Goal: Transaction & Acquisition: Purchase product/service

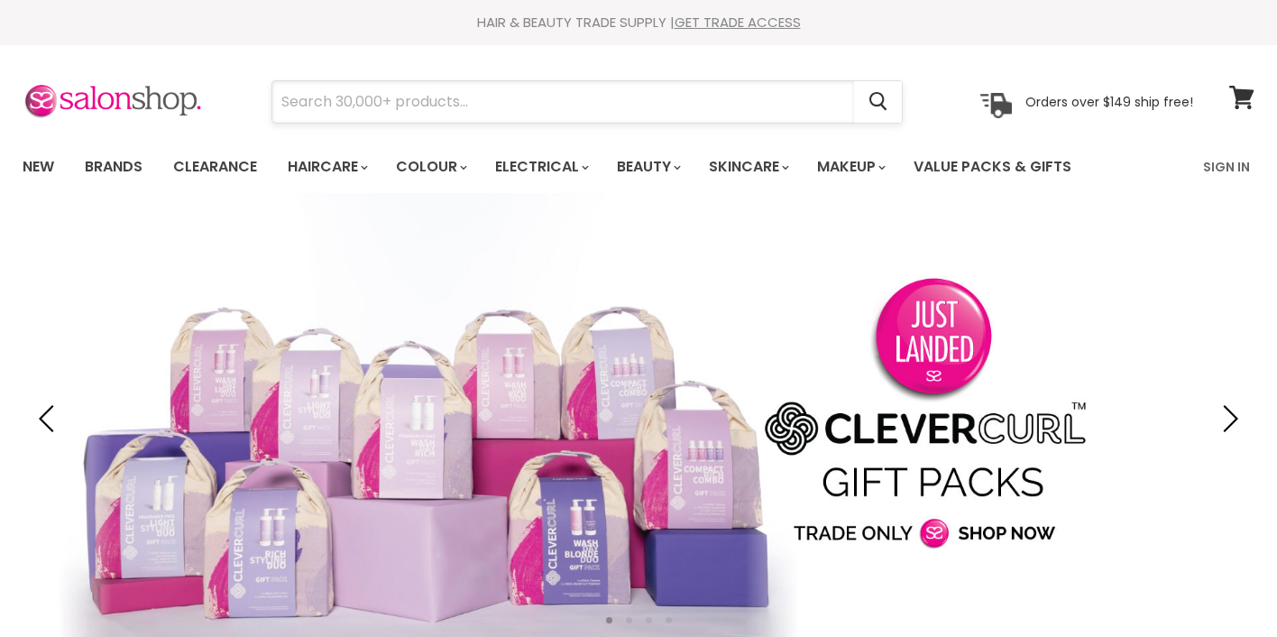
click at [582, 97] on input "Search" at bounding box center [563, 101] width 582 height 41
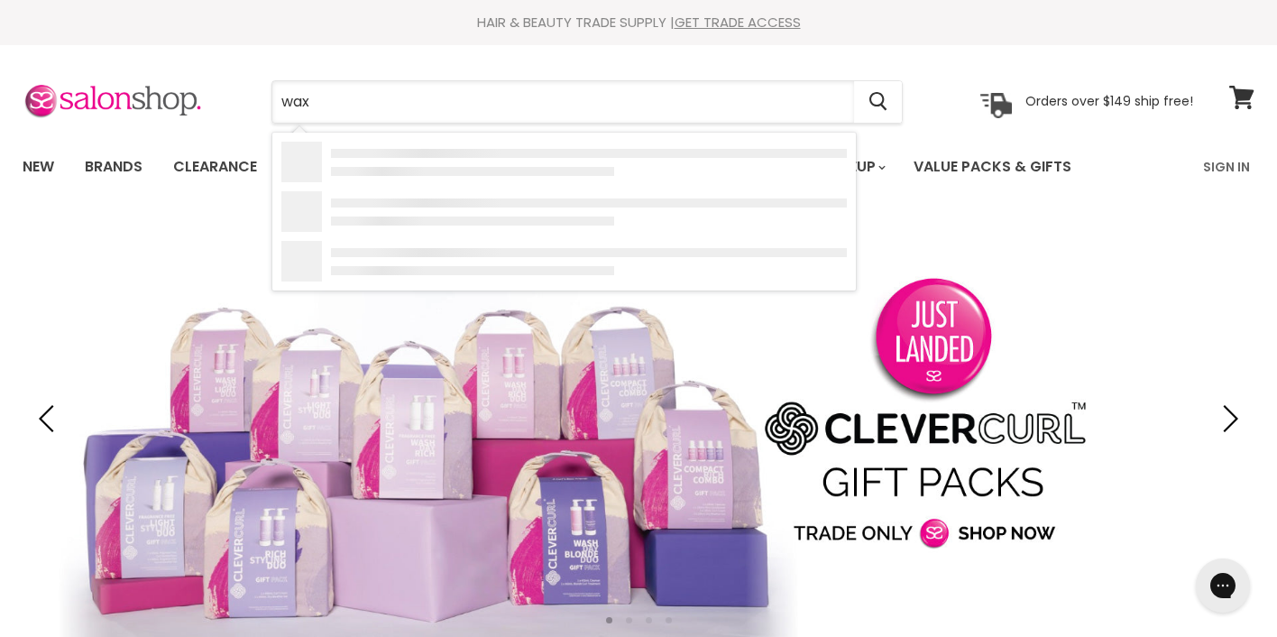
type input "wax"
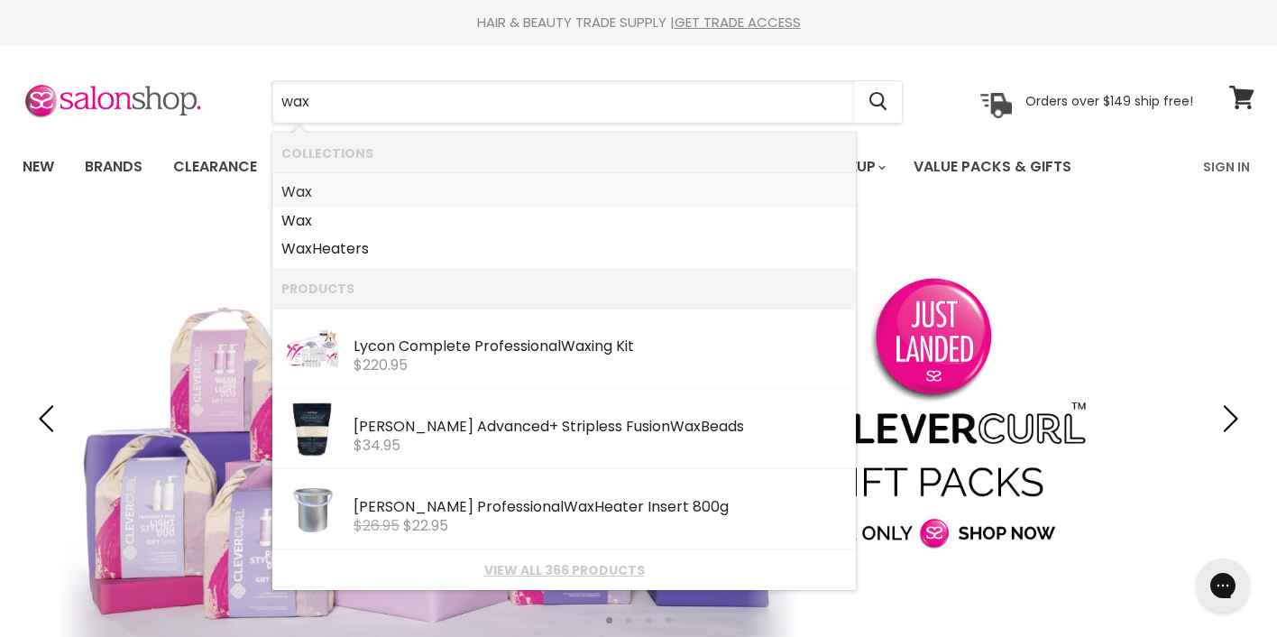
click at [370, 192] on link "Wax" at bounding box center [564, 192] width 566 height 29
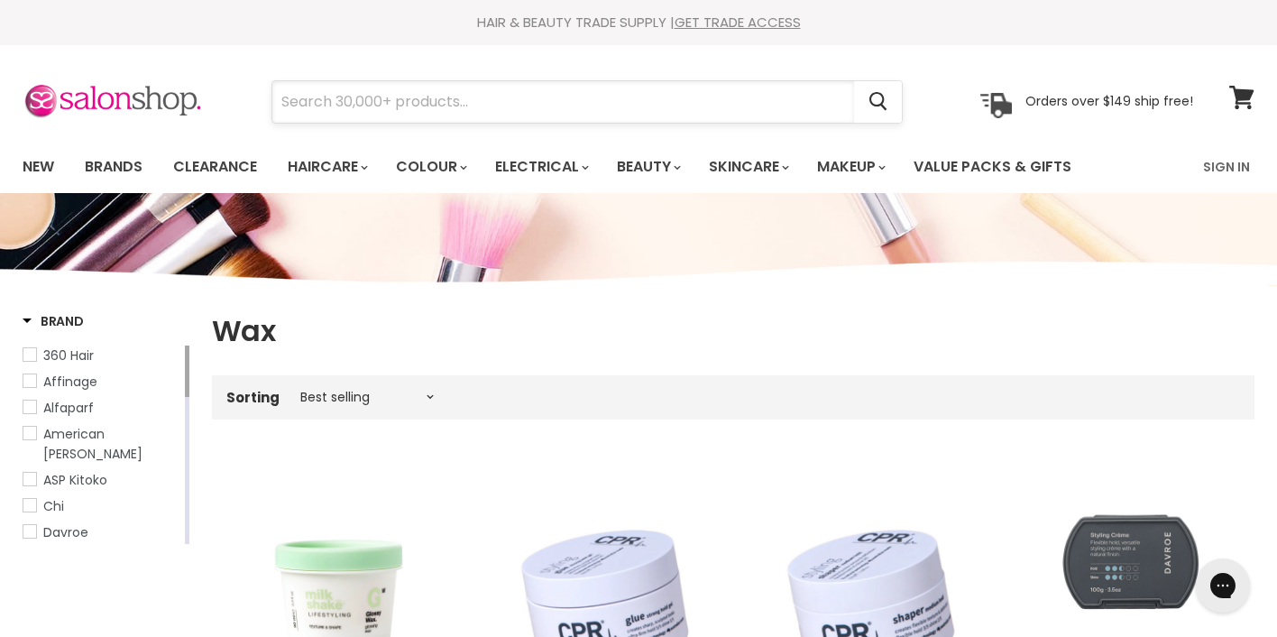
click at [523, 87] on input "Search" at bounding box center [563, 101] width 582 height 41
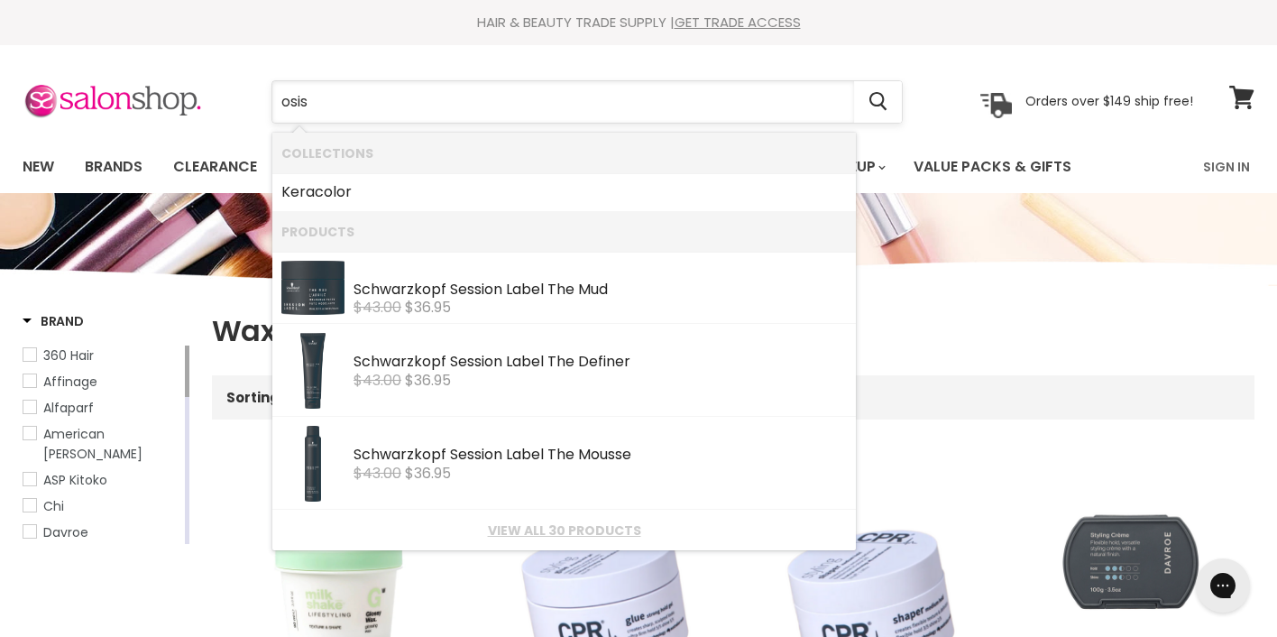
type input "osis"
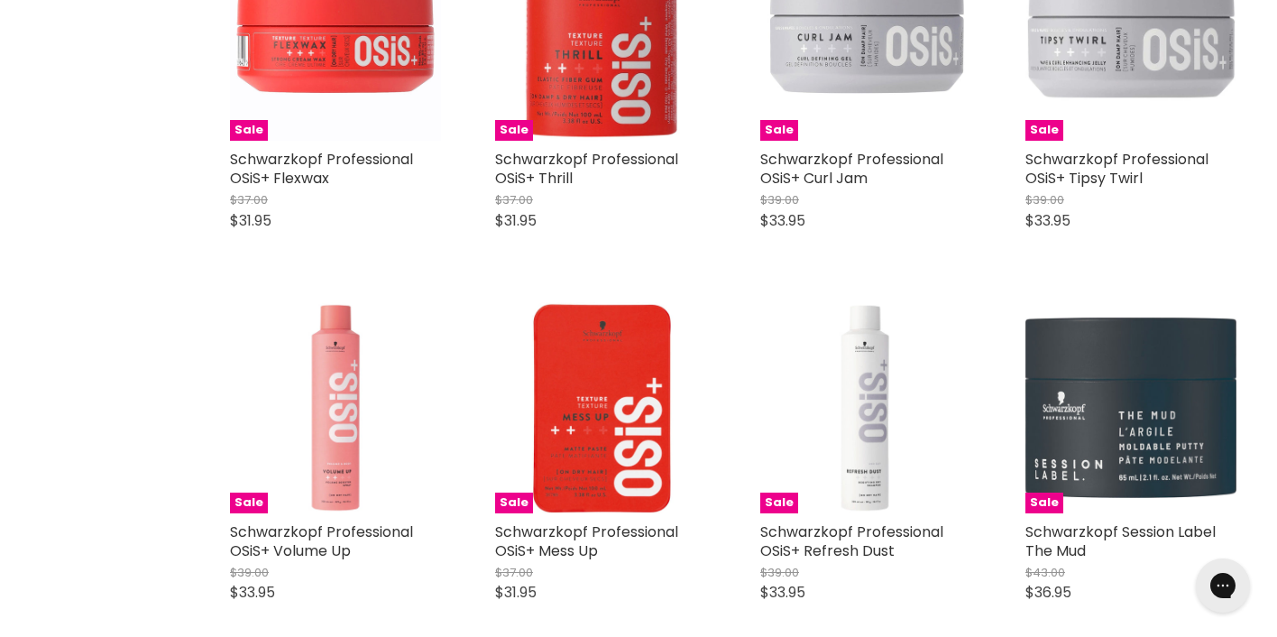
scroll to position [805, 0]
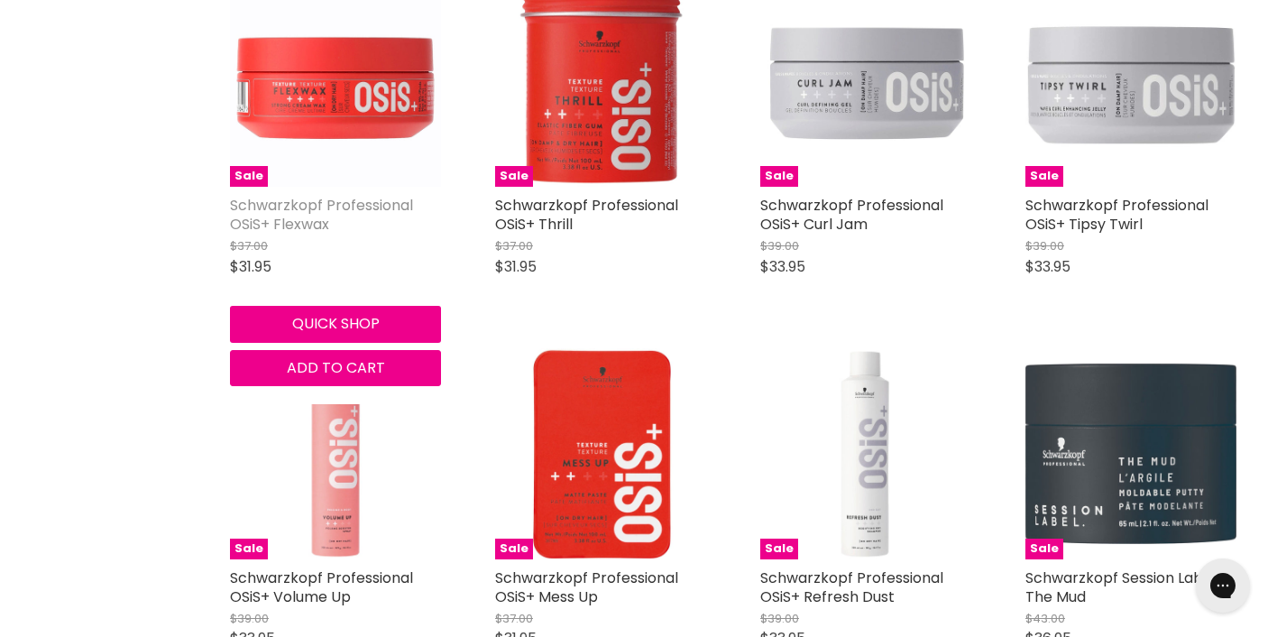
click at [311, 203] on link "Schwarzkopf Professional OSiS+ Flexwax" at bounding box center [321, 215] width 183 height 40
